Goal: Register for event/course

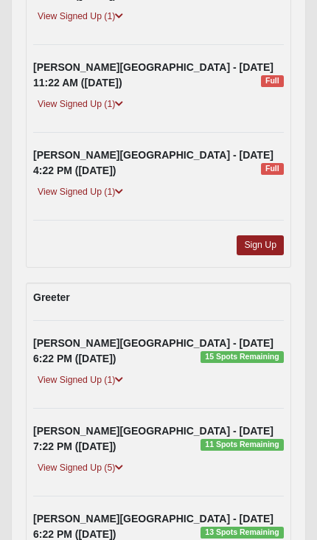
scroll to position [2193, 0]
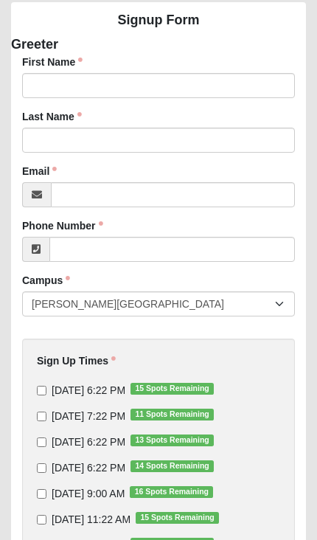
scroll to position [118, 0]
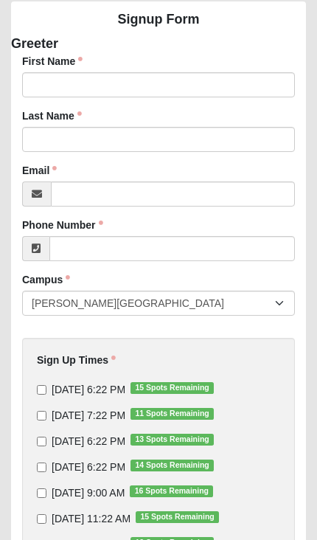
click at [41, 420] on input "9/11/2025 7:22 PM 11 Spots Remaining" at bounding box center [42, 416] width 10 height 10
checkbox input "true"
click at [44, 443] on input "9/12/2025 6:22 PM 13 Spots Remaining" at bounding box center [42, 441] width 10 height 10
checkbox input "true"
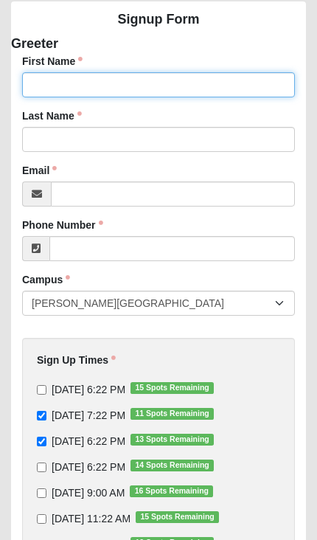
click at [29, 78] on input "First Name" at bounding box center [158, 84] width 273 height 25
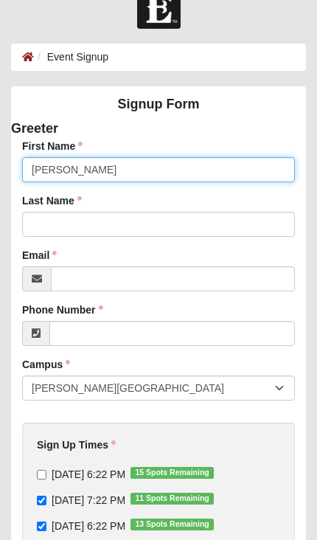
type input "Shawna"
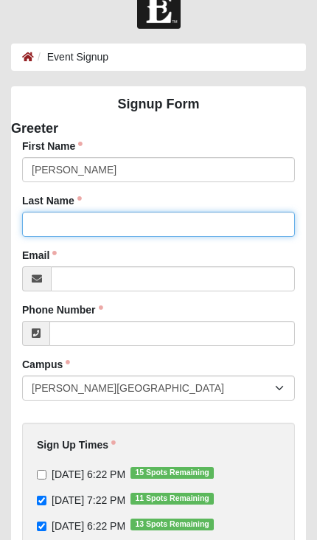
click at [46, 222] on input "Last Name" at bounding box center [158, 224] width 273 height 25
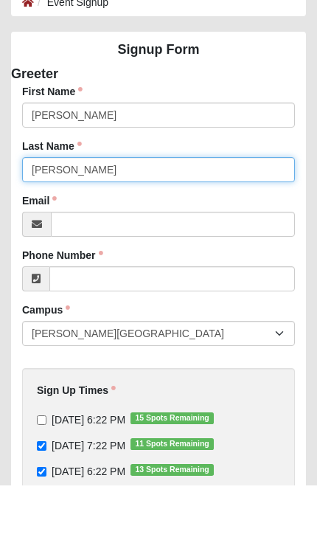
type input "Bowers"
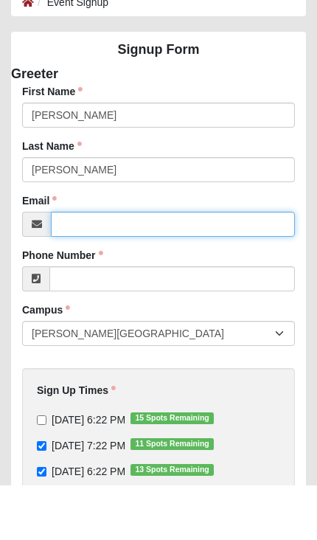
click at [63, 266] on input "Email" at bounding box center [173, 278] width 244 height 25
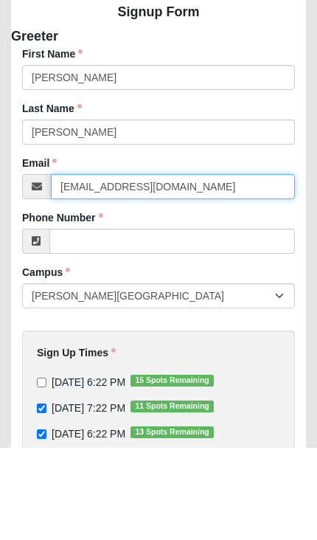
type input "shawna_bowers@yahoo.com"
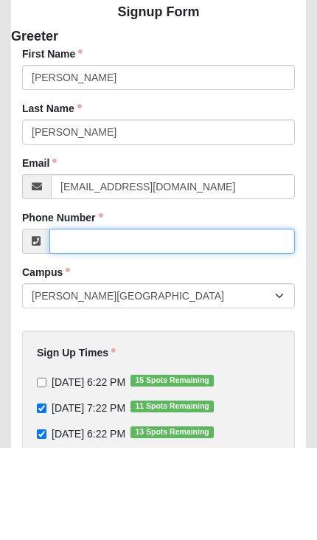
click at [60, 321] on input "Phone Number" at bounding box center [171, 333] width 245 height 25
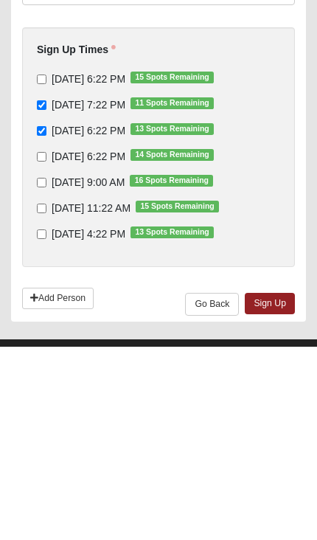
scroll to position [265, 0]
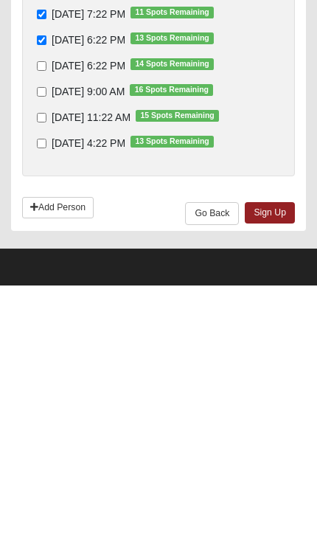
click at [281, 456] on link "Sign Up" at bounding box center [270, 466] width 50 height 21
type input "(757) 802-6104"
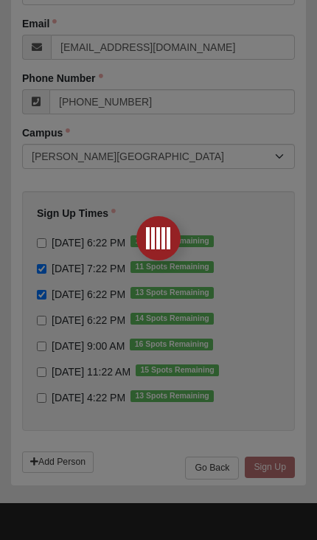
scroll to position [0, 0]
